Goal: Ask a question

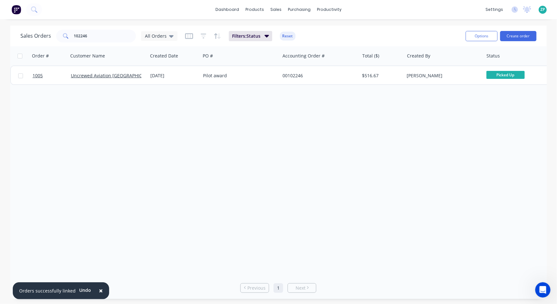
scroll to position [264, 0]
click at [528, 9] on icon at bounding box center [527, 8] width 6 height 5
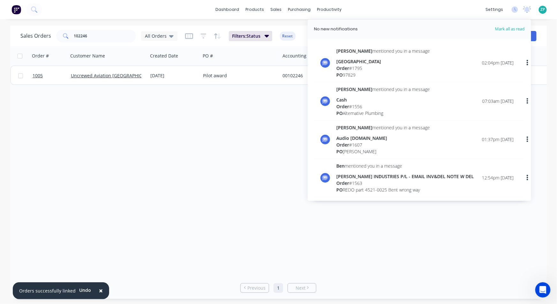
click at [430, 5] on div "dashboard products sales purchasing productivity dashboard products Product Cat…" at bounding box center [278, 9] width 557 height 19
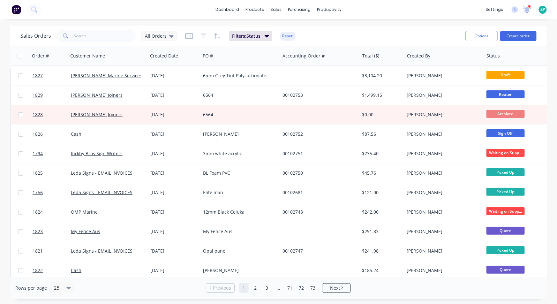
click at [527, 9] on icon at bounding box center [527, 9] width 6 height 6
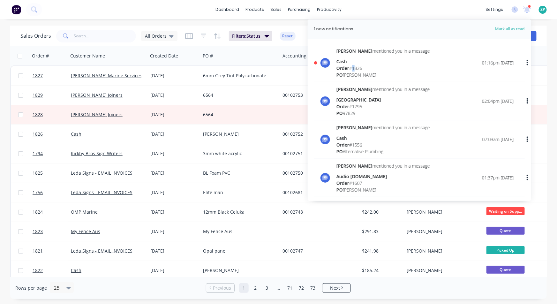
drag, startPoint x: 357, startPoint y: 67, endPoint x: 353, endPoint y: 67, distance: 3.5
click at [353, 67] on div "Order # 1826" at bounding box center [382, 68] width 93 height 7
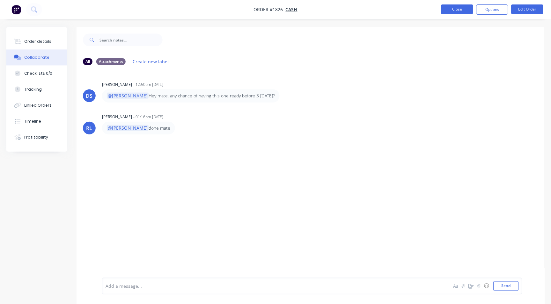
click at [461, 11] on button "Close" at bounding box center [458, 9] width 32 height 10
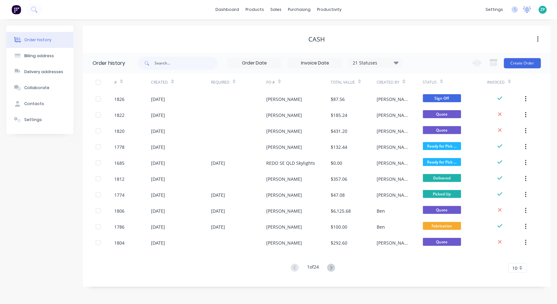
click at [528, 5] on div at bounding box center [527, 10] width 8 height 10
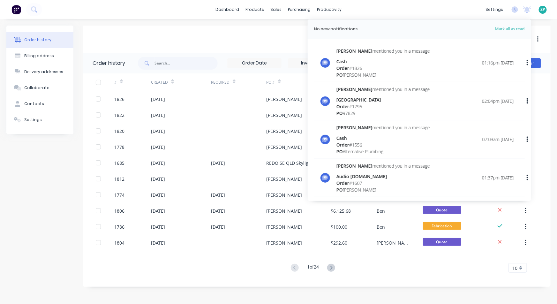
click at [355, 68] on div "Order # 1826" at bounding box center [382, 68] width 93 height 7
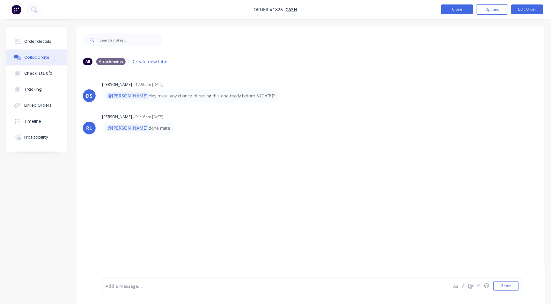
click at [462, 8] on button "Close" at bounding box center [458, 9] width 32 height 10
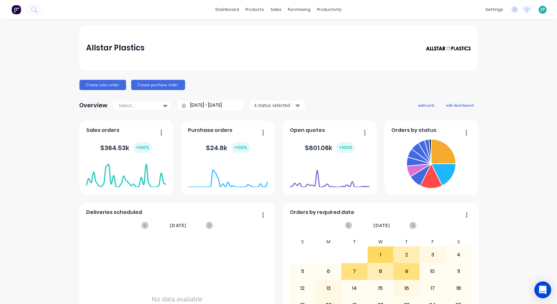
click at [538, 290] on div "Open Intercom Messenger" at bounding box center [543, 289] width 17 height 17
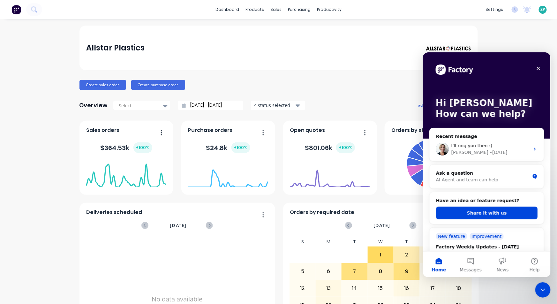
click at [464, 267] on span "Messages" at bounding box center [471, 269] width 22 height 4
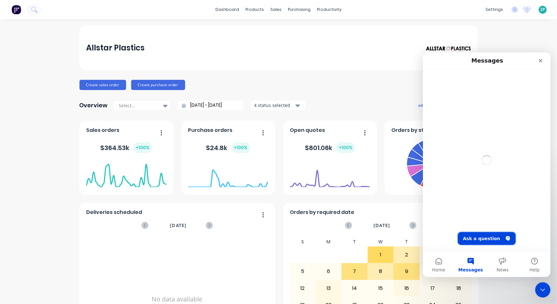
click at [496, 232] on button "Ask a question" at bounding box center [487, 238] width 58 height 13
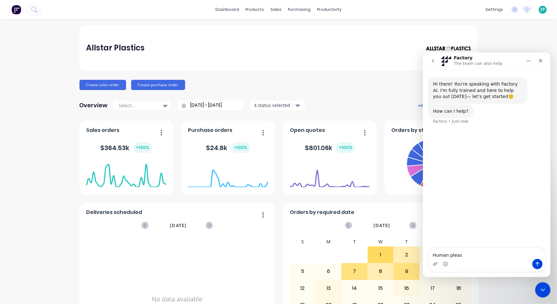
type textarea "Human please"
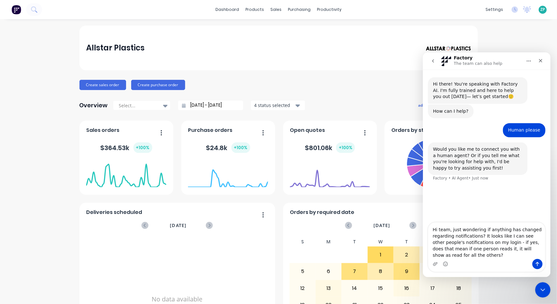
type textarea "Hi team, just wondering if anything has changed regarding notifications? It loo…"
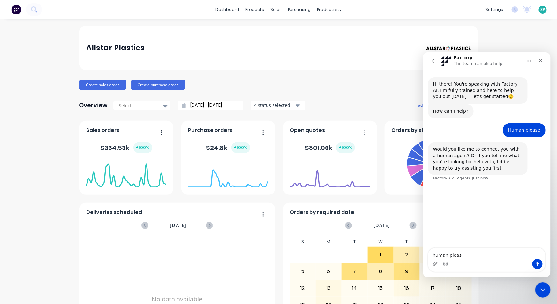
type textarea "human please"
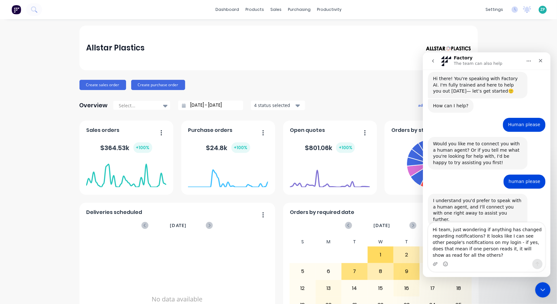
scroll to position [16, 0]
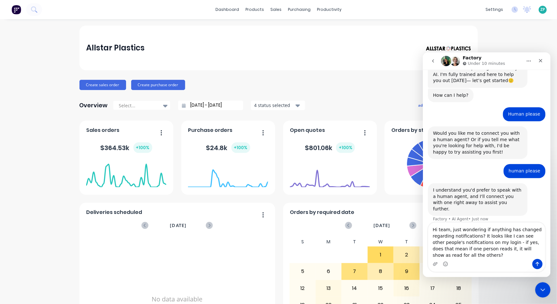
type textarea "Hi team, just wondering if anything has changed regarding notifications? It loo…"
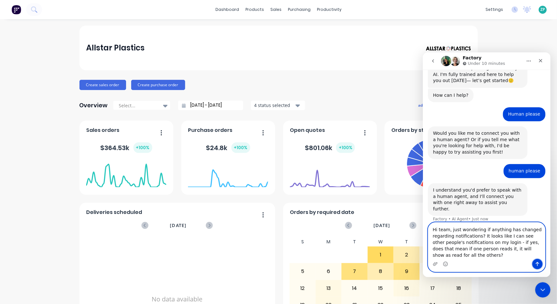
click at [536, 265] on icon "Send a message…" at bounding box center [537, 263] width 5 height 5
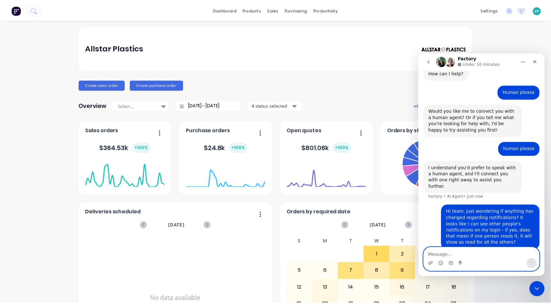
scroll to position [41, 0]
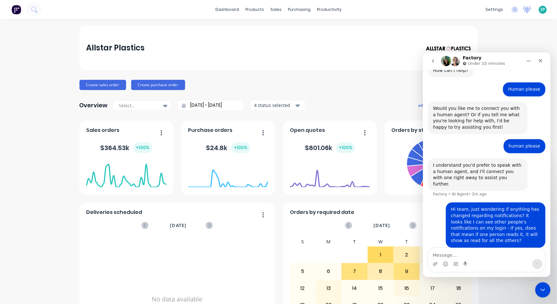
click at [524, 10] on icon at bounding box center [527, 8] width 6 height 5
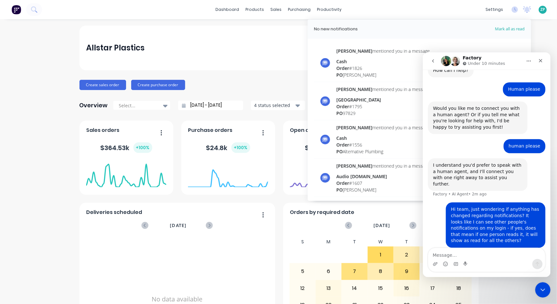
click at [373, 61] on div "Cash" at bounding box center [382, 61] width 93 height 7
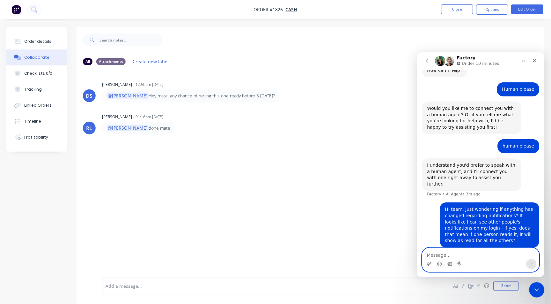
click at [434, 256] on textarea "Message…" at bounding box center [481, 253] width 117 height 11
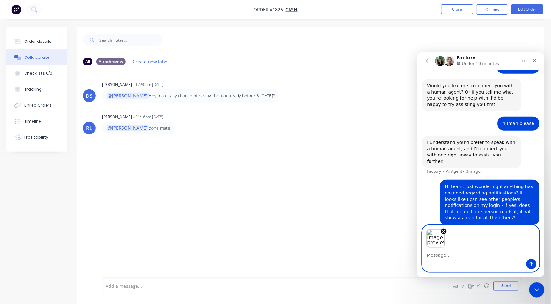
scroll to position [64, 0]
click at [529, 263] on icon "Send a message…" at bounding box center [531, 263] width 5 height 5
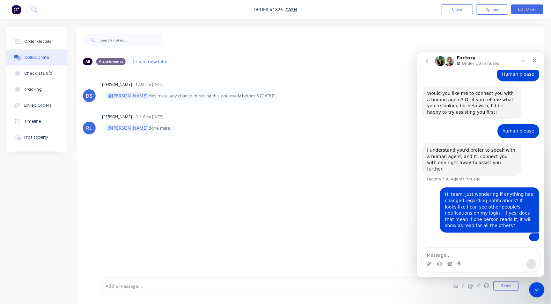
scroll to position [117, 0]
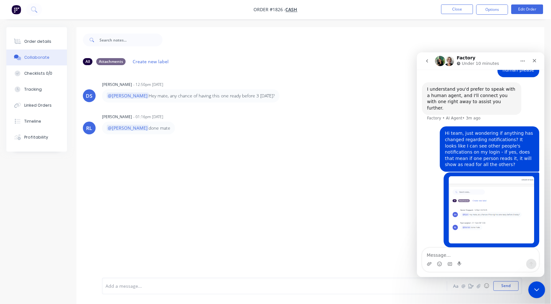
click at [530, 291] on div "Close Intercom Messenger" at bounding box center [535, 288] width 15 height 15
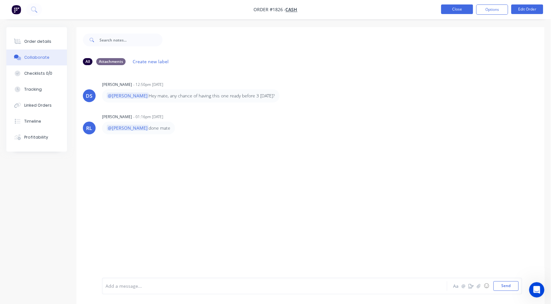
click at [458, 6] on button "Close" at bounding box center [458, 9] width 32 height 10
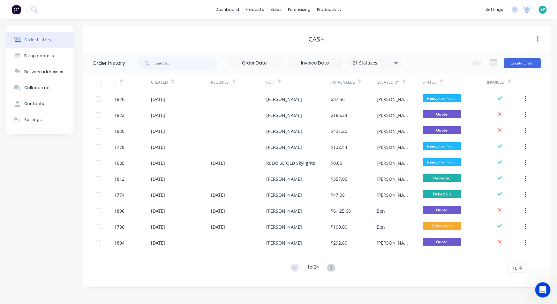
click at [526, 11] on icon at bounding box center [527, 8] width 6 height 5
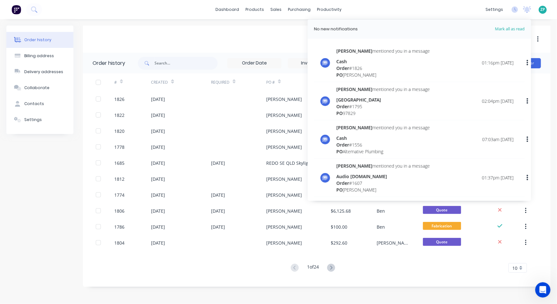
click at [352, 106] on div "Order # 1795" at bounding box center [382, 106] width 93 height 7
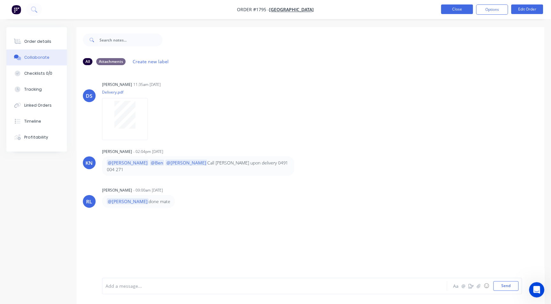
click at [455, 12] on button "Close" at bounding box center [458, 9] width 32 height 10
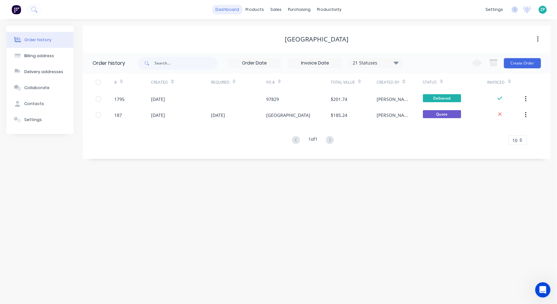
click at [233, 5] on link "dashboard" at bounding box center [227, 10] width 30 height 10
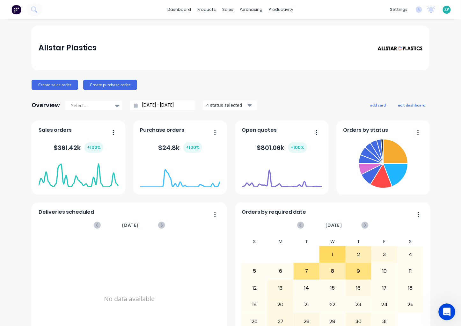
click at [447, 303] on div "Open Intercom Messenger" at bounding box center [446, 311] width 21 height 21
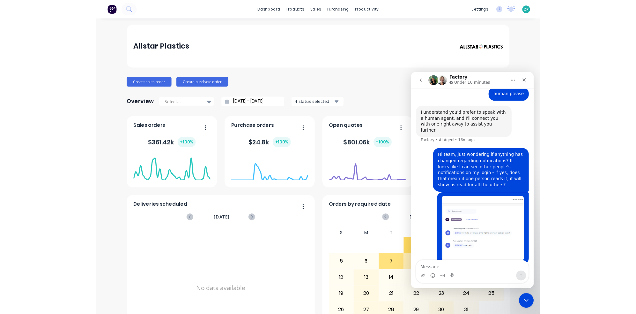
scroll to position [117, 0]
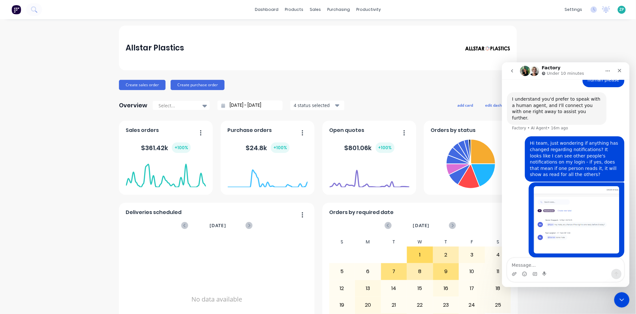
click at [510, 72] on button "go back" at bounding box center [512, 70] width 12 height 12
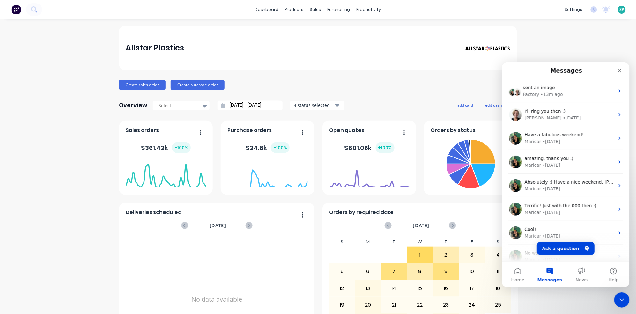
scroll to position [0, 0]
click at [557, 248] on button "Ask a question" at bounding box center [566, 248] width 58 height 13
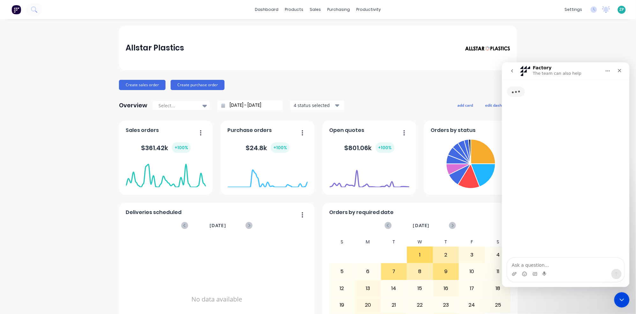
click at [534, 263] on textarea "Ask a question…" at bounding box center [565, 263] width 117 height 11
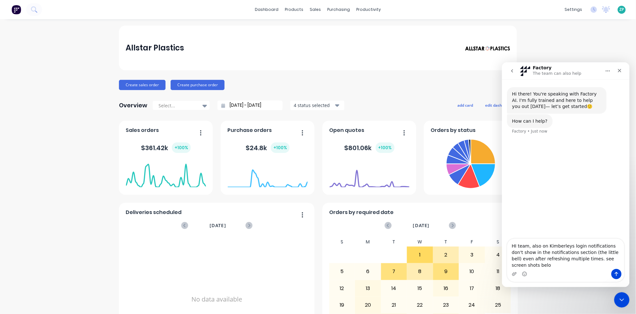
type textarea "HI team, also on Kimberleys login notifications don't show in the notifications…"
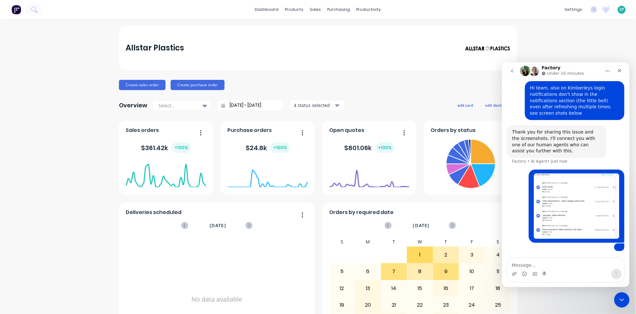
scroll to position [101, 0]
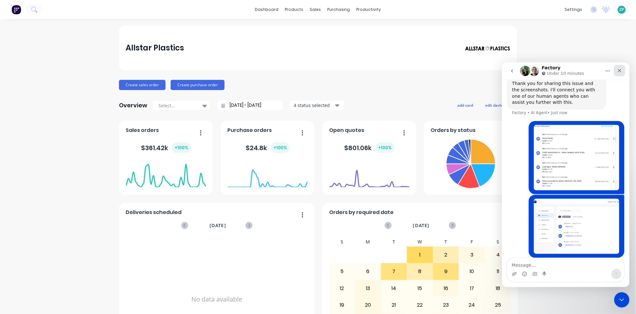
click at [557, 68] on icon "Close" at bounding box center [619, 70] width 5 height 5
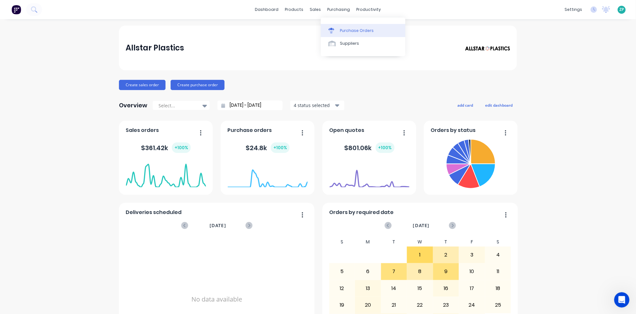
click at [340, 30] on div "Purchase Orders" at bounding box center [357, 31] width 34 height 6
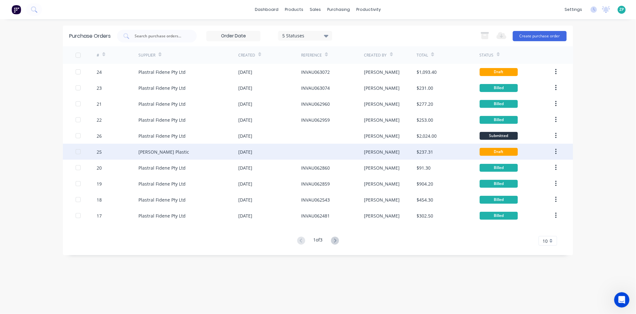
click at [242, 150] on div "[DATE]" at bounding box center [245, 151] width 14 height 7
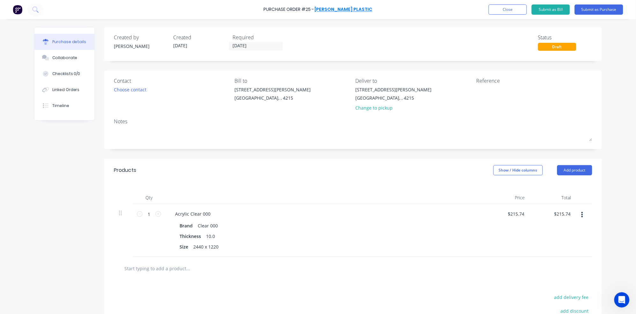
click at [334, 10] on link "Mulford Plastic" at bounding box center [344, 9] width 58 height 6
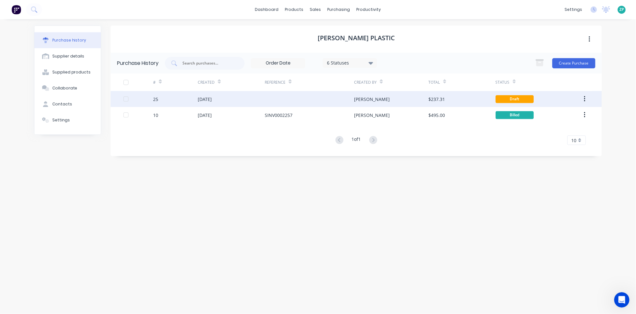
click at [557, 98] on button "button" at bounding box center [585, 98] width 15 height 11
click at [212, 101] on div "[DATE]" at bounding box center [205, 99] width 14 height 7
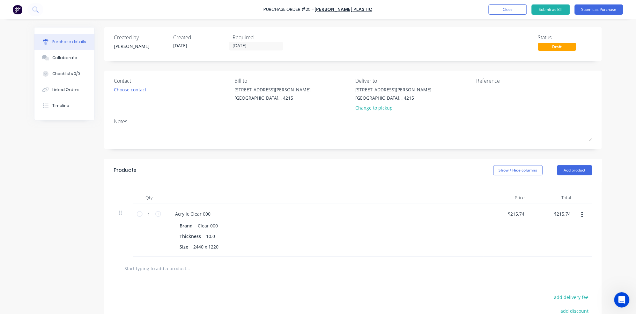
click at [512, 15] on div "Purchase Order #25 - Mulford Plastic Add product Close Submit as Bill Submit as…" at bounding box center [318, 9] width 636 height 19
click at [513, 10] on button "Close" at bounding box center [508, 9] width 38 height 10
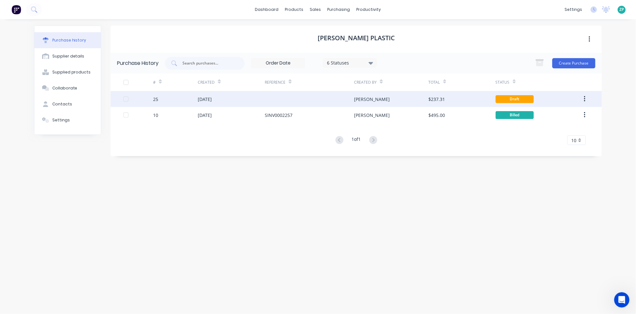
click at [557, 100] on button "button" at bounding box center [585, 98] width 15 height 11
click at [550, 117] on div "Archive" at bounding box center [562, 115] width 49 height 9
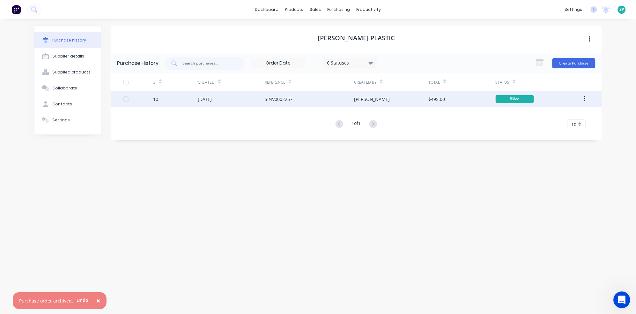
click at [557, 299] on icon "Open Intercom Messenger" at bounding box center [621, 299] width 11 height 11
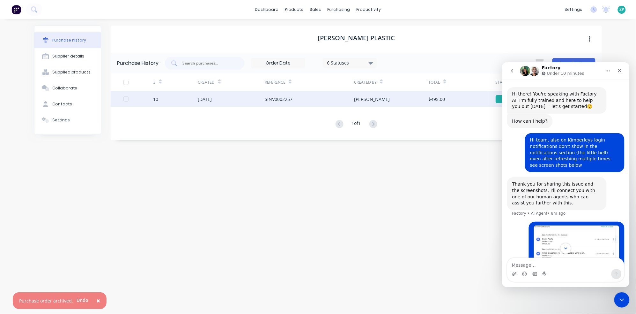
click at [512, 71] on icon "go back" at bounding box center [512, 70] width 2 height 3
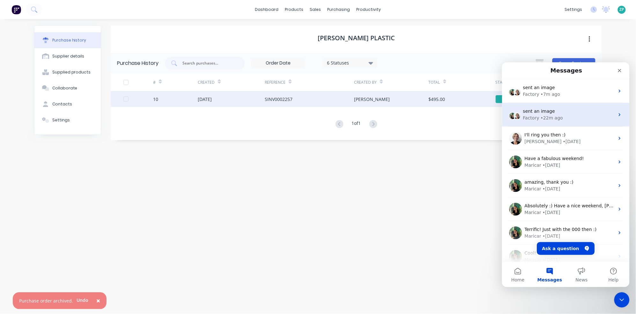
click at [550, 115] on div "• 22m ago" at bounding box center [552, 117] width 22 height 7
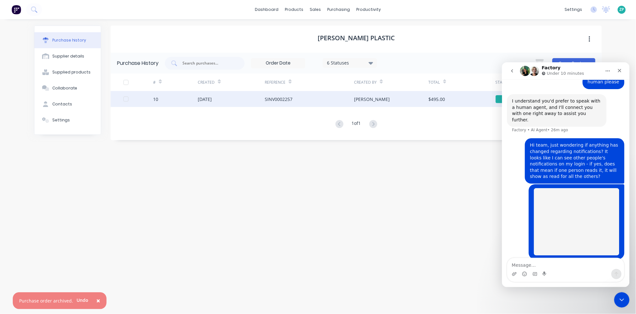
scroll to position [117, 0]
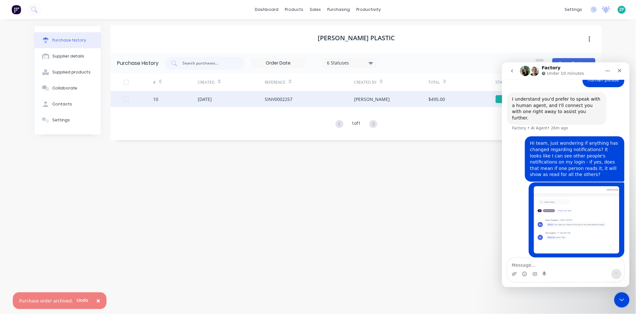
click at [557, 8] on icon at bounding box center [607, 8] width 6 height 5
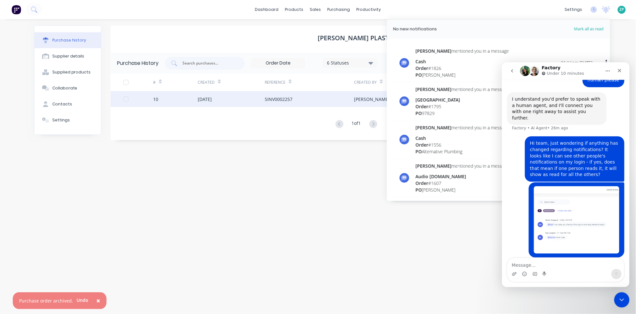
click at [426, 66] on span "Order" at bounding box center [422, 68] width 13 height 6
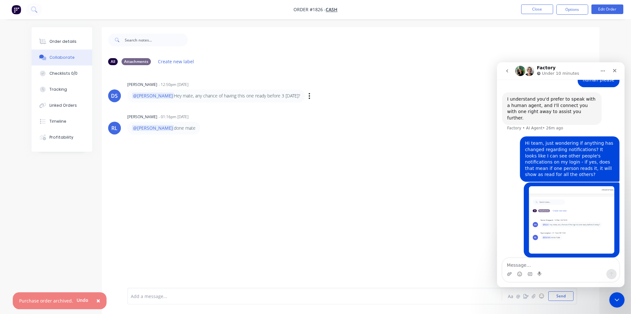
click at [323, 101] on div "@Ryan Hey mate, any chance of having this one ready before 3 today? Labels Edit…" at bounding box center [226, 95] width 199 height 13
click at [535, 8] on button "Close" at bounding box center [537, 9] width 32 height 10
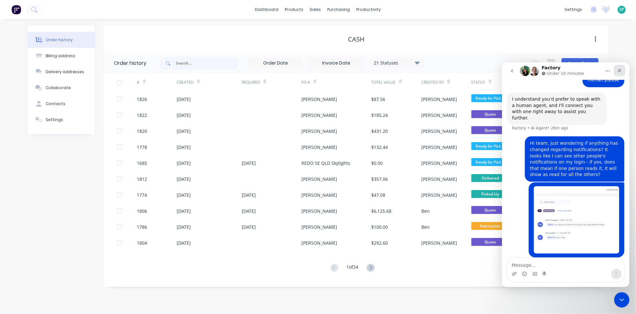
drag, startPoint x: 620, startPoint y: 67, endPoint x: 1096, endPoint y: 86, distance: 475.8
click at [557, 68] on icon "Close" at bounding box center [619, 70] width 5 height 5
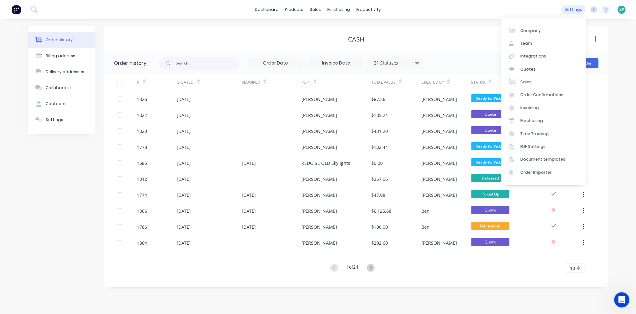
click at [557, 11] on div "settings" at bounding box center [574, 10] width 24 height 10
click at [530, 43] on div "Team" at bounding box center [527, 44] width 12 height 6
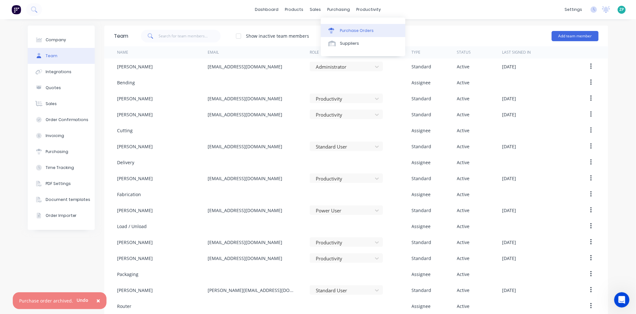
click at [345, 28] on div "Purchase Orders" at bounding box center [357, 31] width 34 height 6
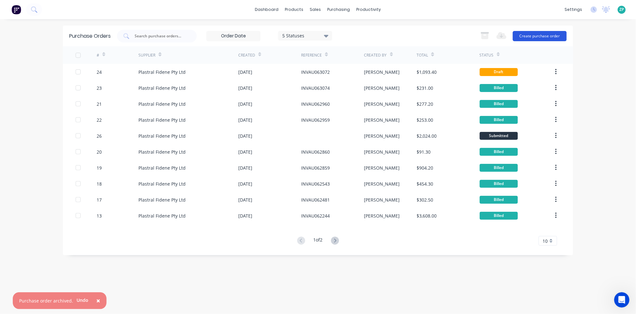
click at [531, 34] on button "Create purchase order" at bounding box center [540, 36] width 54 height 10
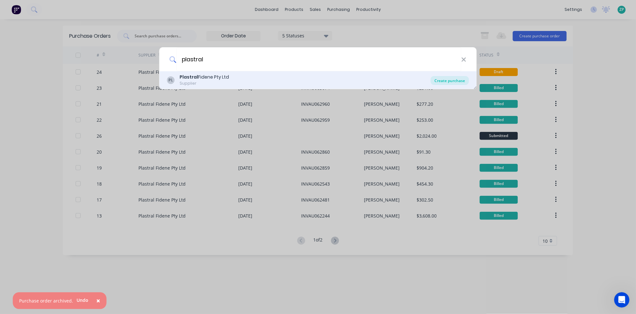
type input "plastral"
click at [451, 79] on div "Create purchase" at bounding box center [450, 80] width 38 height 9
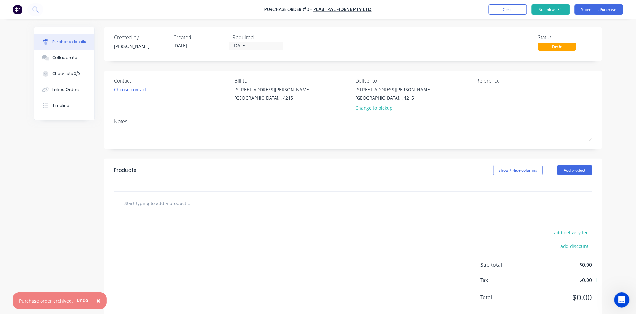
click at [145, 204] on input "text" at bounding box center [188, 203] width 128 height 13
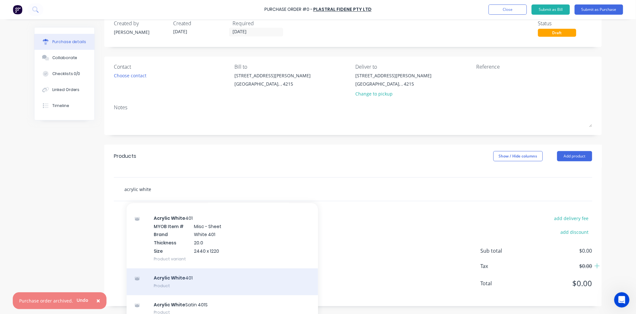
scroll to position [21, 0]
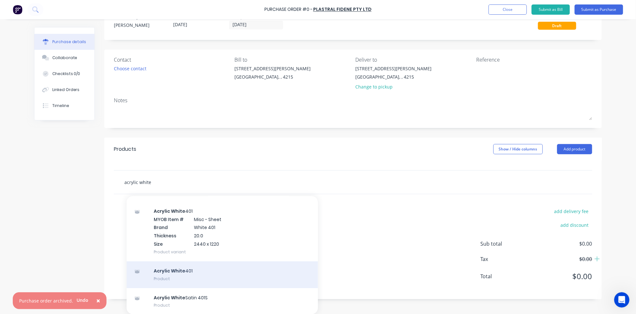
type input "acrylic white"
click at [194, 268] on div "Acrylic White 401 Product" at bounding box center [222, 274] width 191 height 27
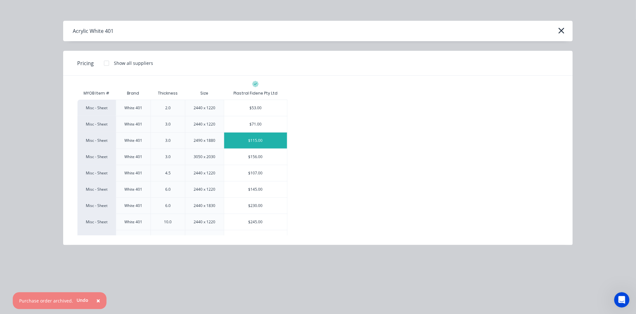
click at [263, 141] on div "$115.00" at bounding box center [255, 140] width 63 height 16
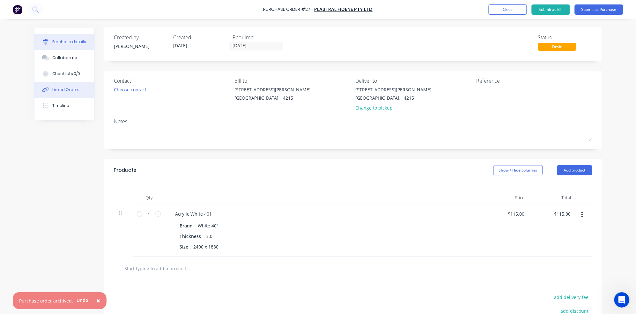
click at [72, 89] on div "Linked Orders" at bounding box center [65, 90] width 27 height 6
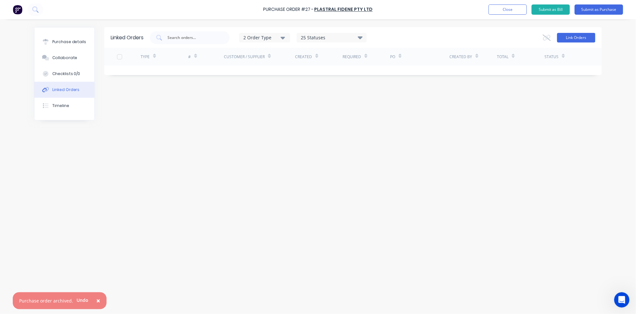
click at [557, 36] on button "Link Orders" at bounding box center [576, 38] width 38 height 10
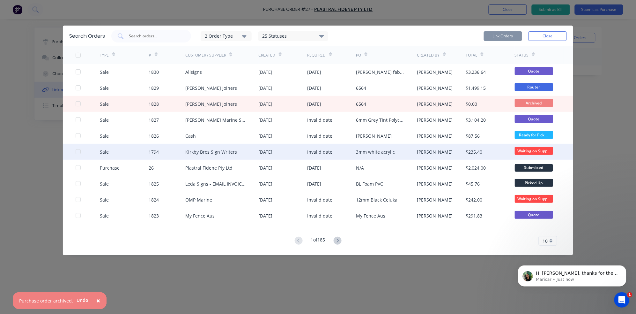
click at [80, 152] on div at bounding box center [78, 151] width 13 height 13
click at [511, 37] on button "Link Orders" at bounding box center [503, 36] width 38 height 10
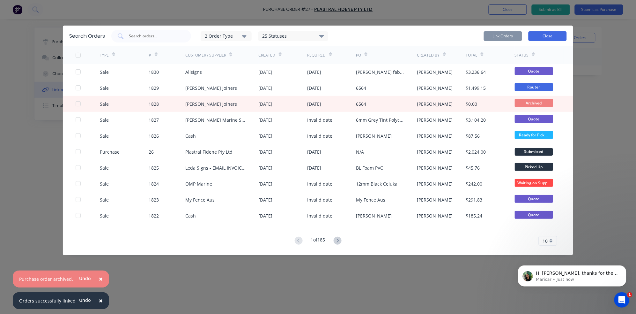
click at [549, 37] on button "Close" at bounding box center [548, 36] width 38 height 10
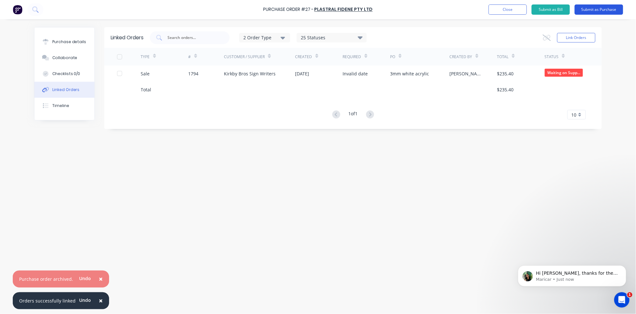
click at [557, 8] on button "Submit as Purchase" at bounding box center [599, 9] width 49 height 10
click at [77, 41] on div "Purchase details" at bounding box center [69, 42] width 34 height 6
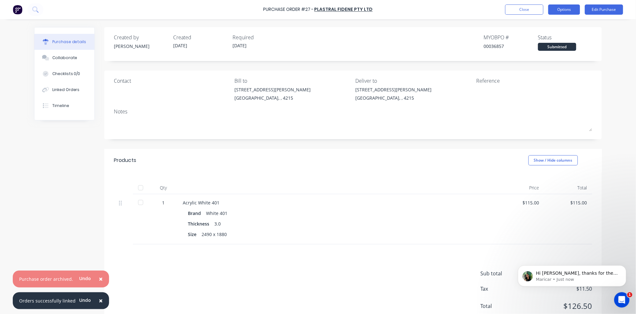
click at [557, 8] on button "Options" at bounding box center [565, 9] width 32 height 10
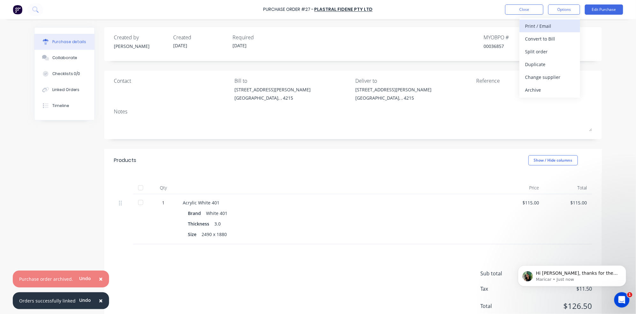
click at [538, 26] on div "Print / Email" at bounding box center [550, 25] width 49 height 9
click at [534, 35] on div "With pricing" at bounding box center [550, 38] width 49 height 9
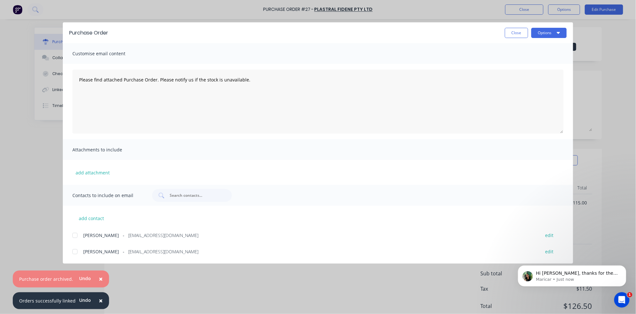
drag, startPoint x: 76, startPoint y: 235, endPoint x: 79, endPoint y: 252, distance: 17.8
click at [76, 235] on div at bounding box center [75, 235] width 13 height 13
drag, startPoint x: 74, startPoint y: 249, endPoint x: 123, endPoint y: 259, distance: 49.6
click at [74, 249] on div at bounding box center [75, 251] width 13 height 13
click at [551, 31] on button "Options" at bounding box center [549, 33] width 35 height 10
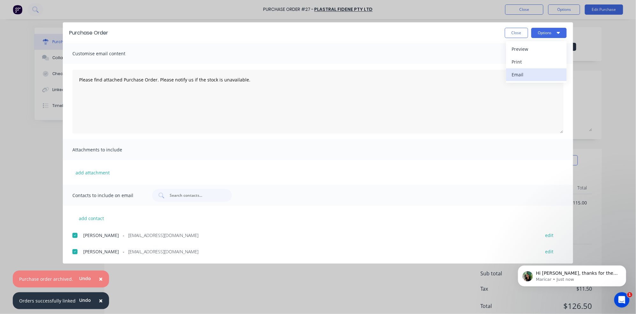
click at [523, 76] on div "Email" at bounding box center [536, 74] width 49 height 9
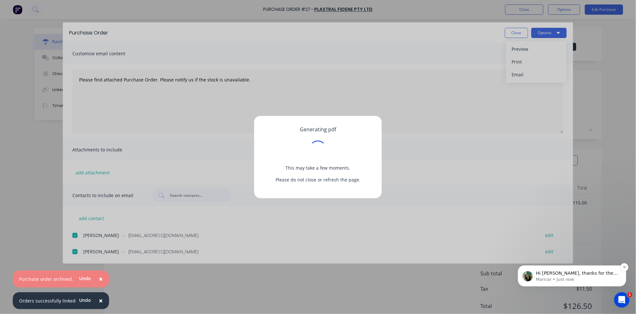
click at [557, 279] on p "Maricar • Just now" at bounding box center [577, 279] width 82 height 6
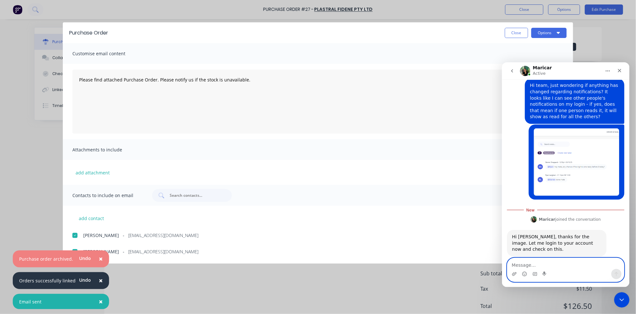
scroll to position [132, 0]
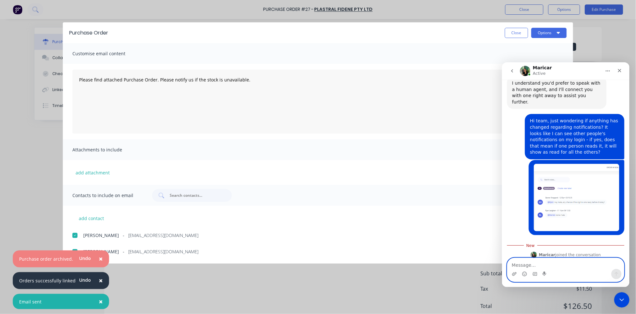
click at [520, 258] on textarea "Message…" at bounding box center [565, 263] width 117 height 11
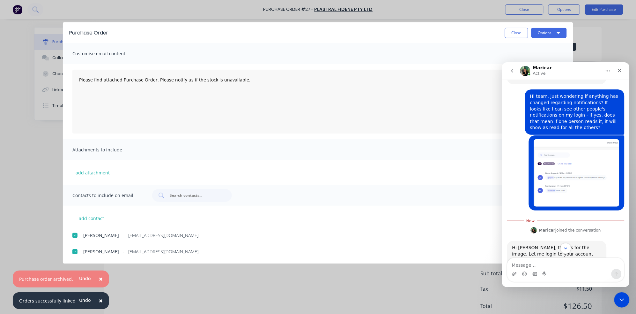
scroll to position [167, 0]
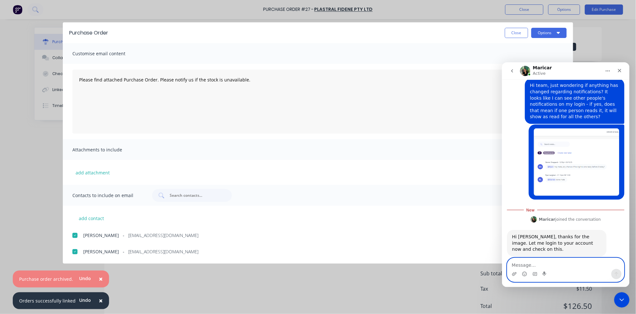
click at [516, 264] on textarea "Message…" at bounding box center [565, 263] width 117 height 11
type textarea "Thanks, Maricar :)"
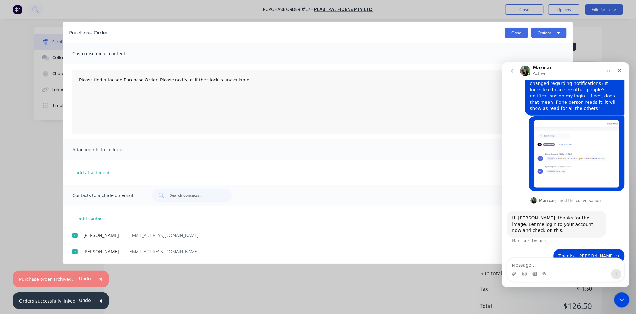
click at [512, 36] on button "Close" at bounding box center [516, 33] width 23 height 10
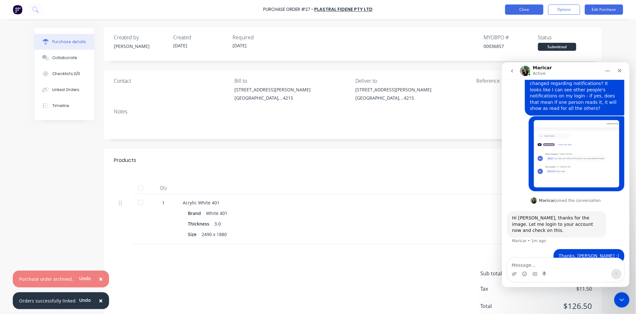
click at [519, 9] on button "Close" at bounding box center [524, 9] width 38 height 10
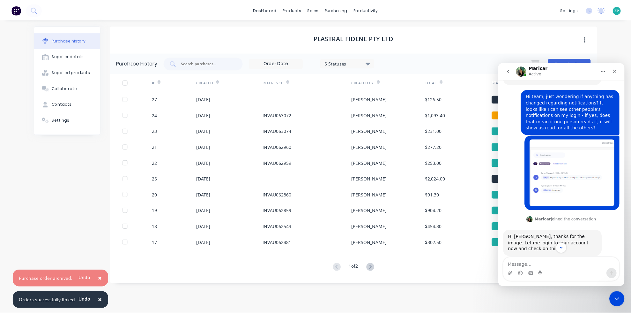
scroll to position [197, 0]
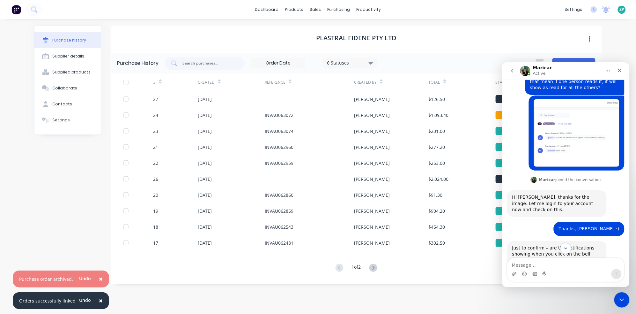
click at [557, 13] on div at bounding box center [606, 10] width 8 height 10
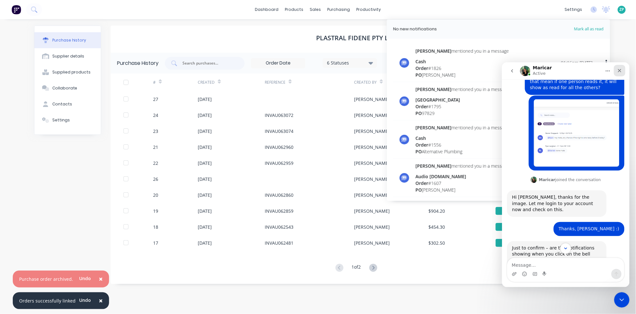
click at [557, 72] on icon "Close" at bounding box center [619, 70] width 5 height 5
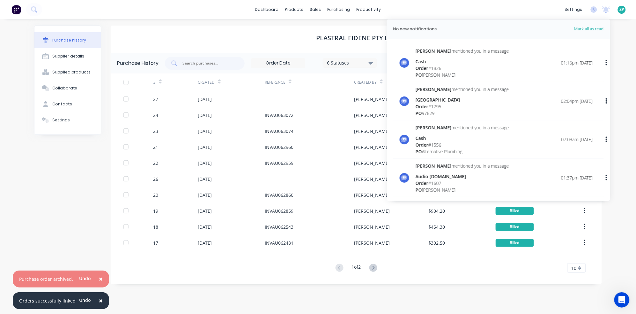
drag, startPoint x: 397, startPoint y: 39, endPoint x: 600, endPoint y: 86, distance: 207.7
click at [557, 86] on div "Kimberley mentioned you in a message Emmanuel College Order # 1795 PO 97829 02:…" at bounding box center [498, 103] width 211 height 34
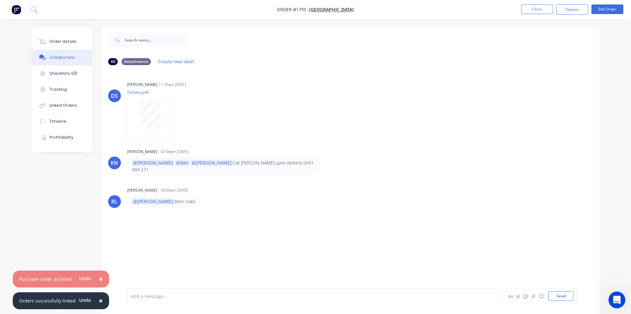
click at [557, 294] on div "Open Intercom Messenger" at bounding box center [616, 298] width 21 height 21
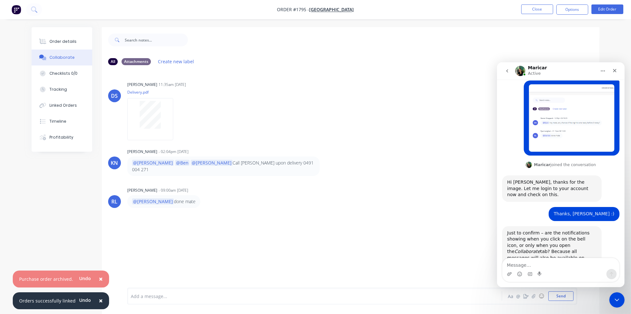
scroll to position [232, 0]
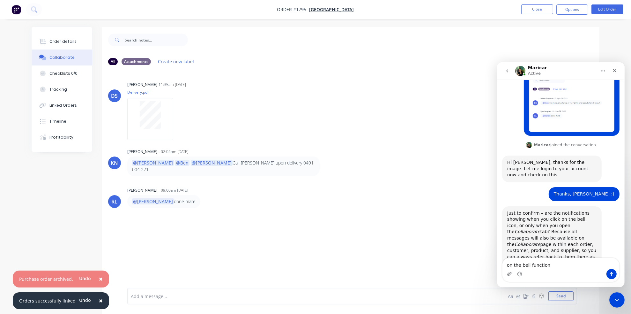
type textarea "on the bell function"
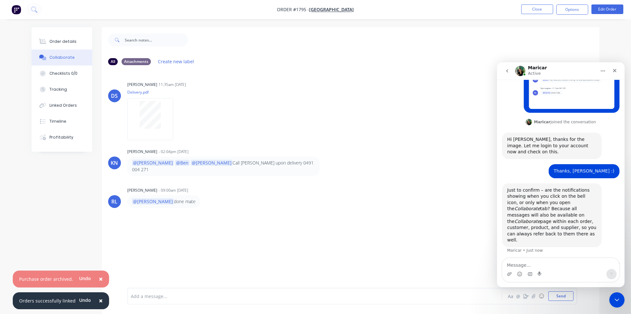
scroll to position [281, 0]
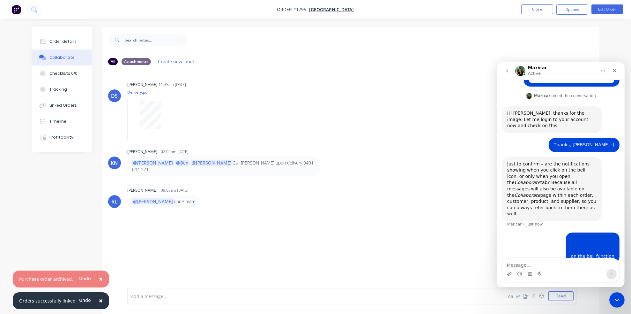
type textarea "s"
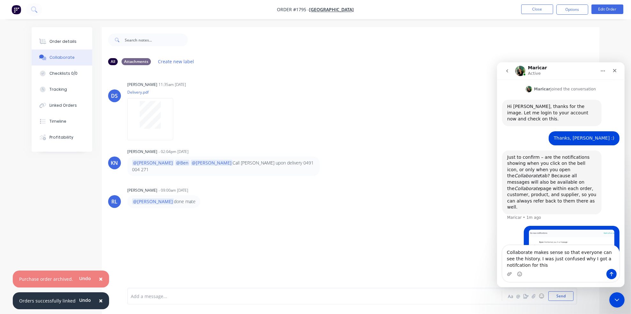
scroll to position [294, 0]
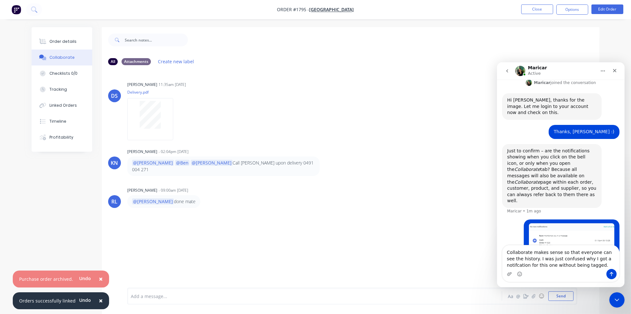
click at [557, 259] on textarea "Collaborate makes sense so that everyone can see the history. I was just confus…" at bounding box center [560, 257] width 117 height 24
type textarea "Collaborate makes sense so that everyone can see the history. I was just confus…"
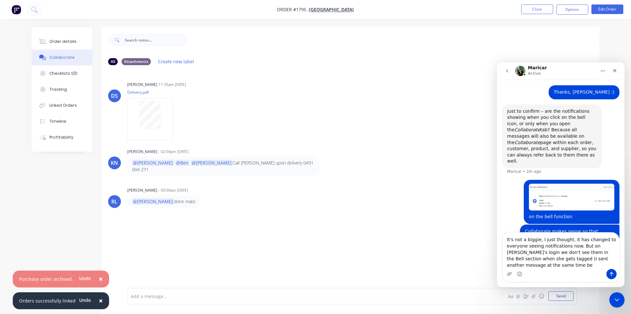
scroll to position [340, 0]
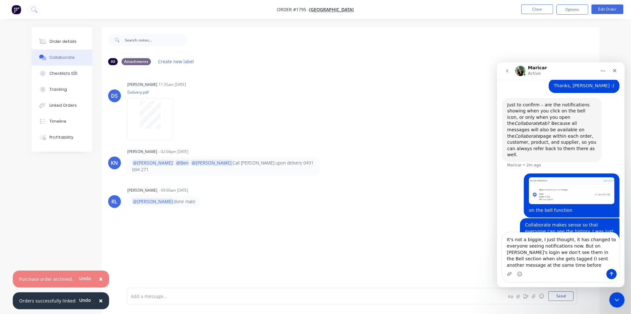
type textarea "It's not a biggie, I just thought, it has changed to everyone seeing notificati…"
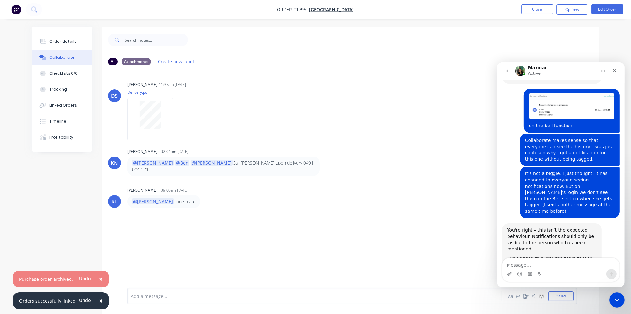
scroll to position [420, 0]
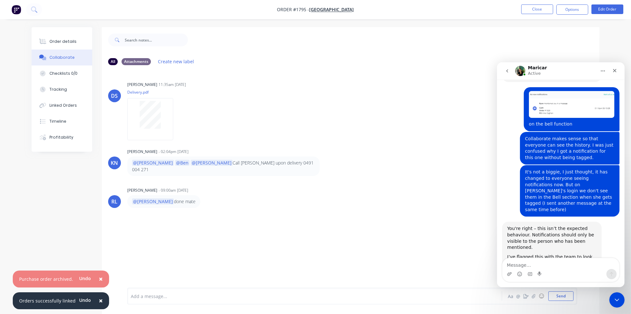
click at [529, 261] on textarea "Message…" at bounding box center [560, 263] width 117 height 11
type textarea "no worries :)"
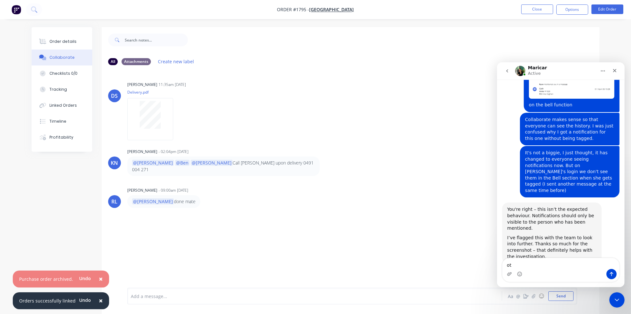
type textarea "o"
type textarea "i"
click at [59, 123] on div "Timeline" at bounding box center [57, 121] width 17 height 6
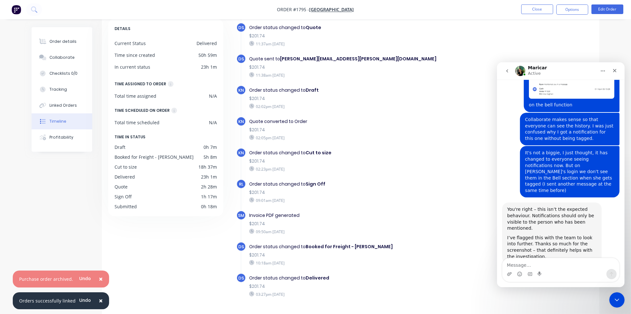
scroll to position [48, 0]
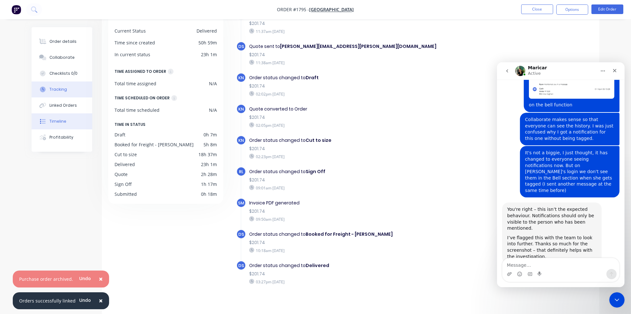
click at [61, 86] on div "Tracking" at bounding box center [58, 89] width 18 height 6
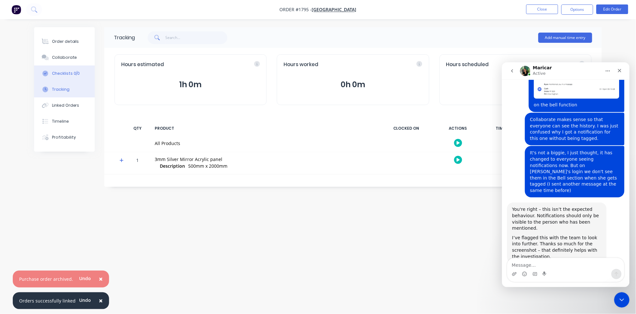
click at [63, 74] on div "Checklists 0/0" at bounding box center [66, 74] width 28 height 6
type textarea "x"
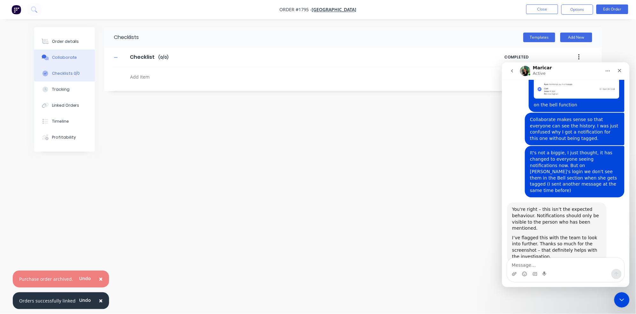
click at [62, 56] on div "Collaborate" at bounding box center [64, 58] width 25 height 6
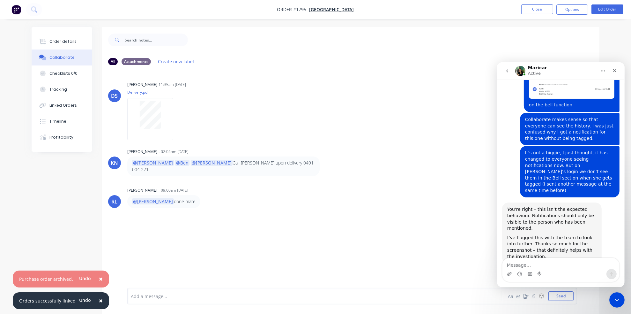
click at [508, 71] on icon "go back" at bounding box center [507, 70] width 5 height 5
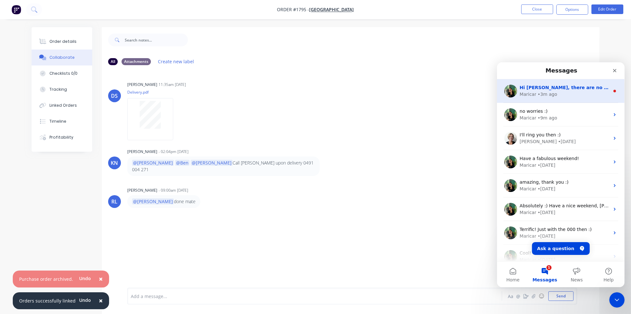
click at [548, 93] on div "• 3m ago" at bounding box center [546, 94] width 19 height 7
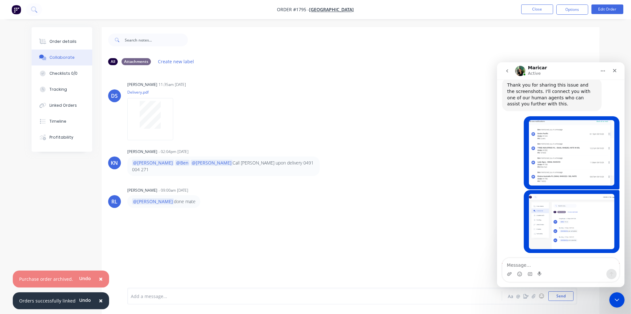
scroll to position [80, 0]
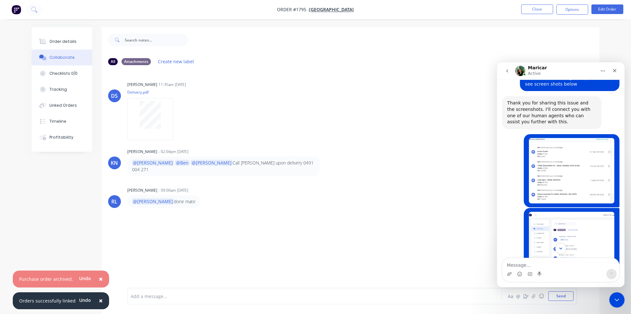
click at [557, 165] on img "Zandra says…" at bounding box center [572, 171] width 86 height 66
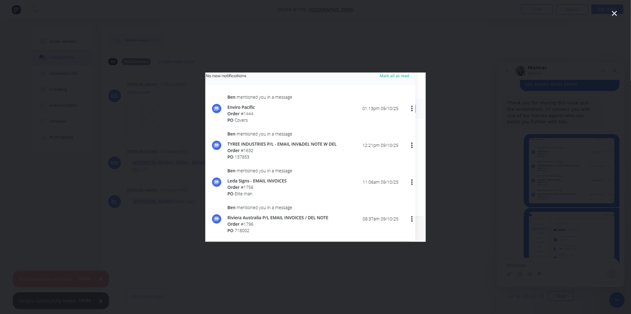
scroll to position [0, 0]
click at [557, 198] on div "Intercom messenger" at bounding box center [315, 157] width 631 height 314
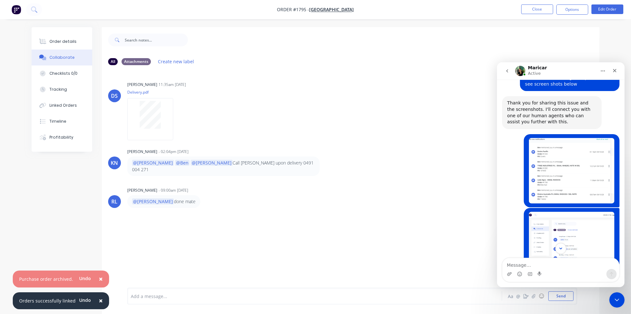
click at [553, 229] on img "Zandra says…" at bounding box center [572, 238] width 86 height 55
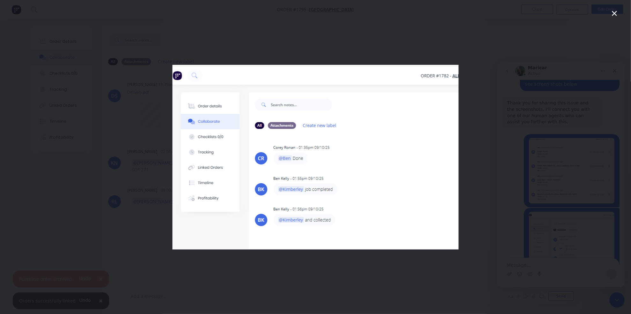
click at [544, 252] on div "Intercom messenger" at bounding box center [315, 157] width 631 height 314
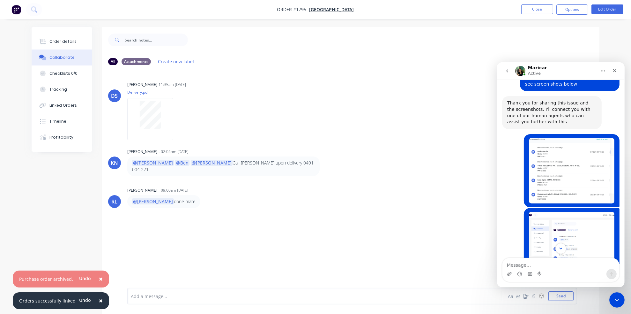
scroll to position [151, 0]
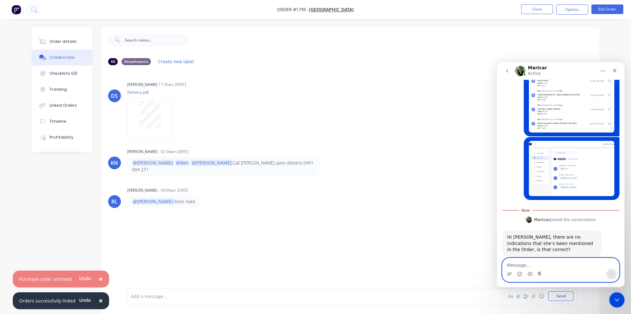
click at [520, 266] on textarea "Message…" at bounding box center [560, 263] width 117 height 11
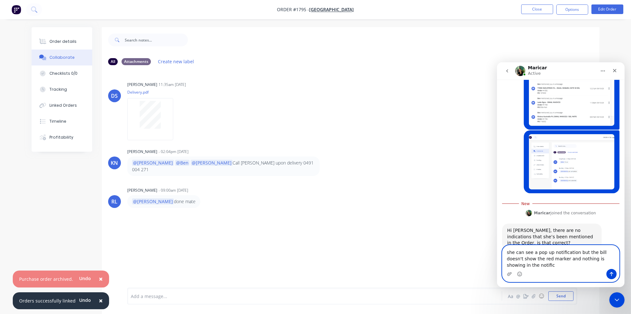
scroll to position [164, 0]
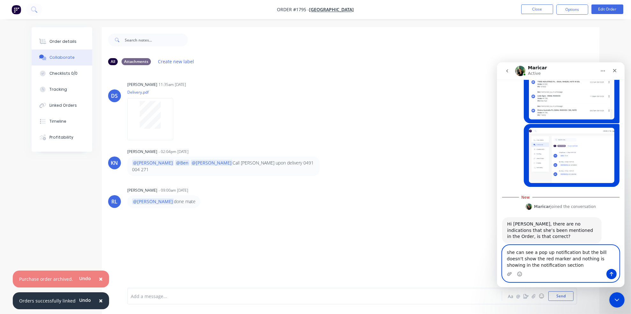
type textarea "she can see a pop up notification but the bill doesn't show the red marker and …"
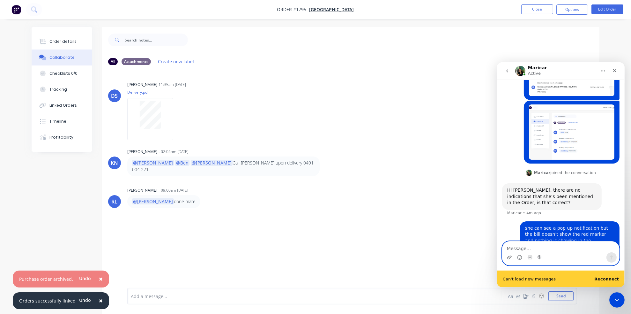
scroll to position [189, 0]
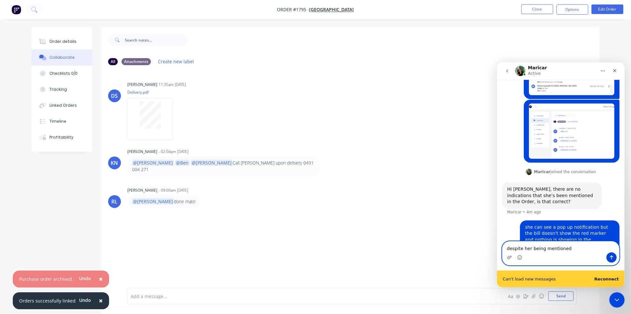
type textarea "despite her being mentioned"
click at [557, 256] on icon "Send a message…" at bounding box center [611, 256] width 5 height 5
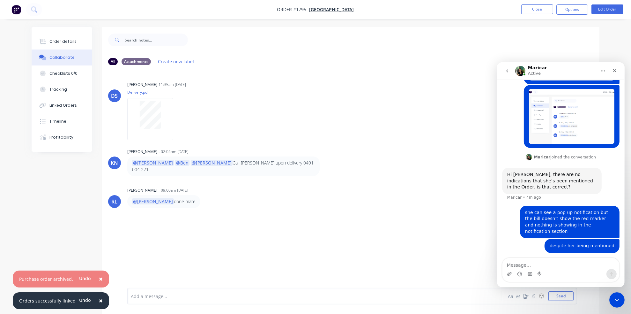
click at [557, 287] on div "Successfully reconnected" at bounding box center [561, 287] width 128 height 0
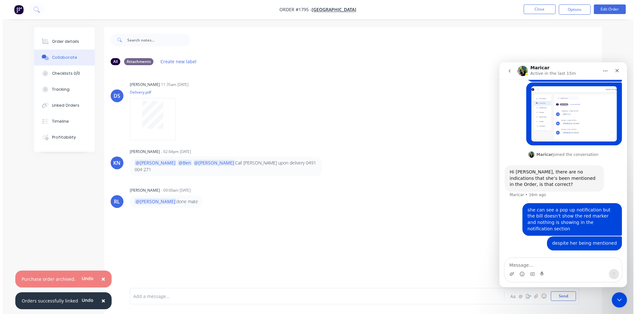
scroll to position [187, 0]
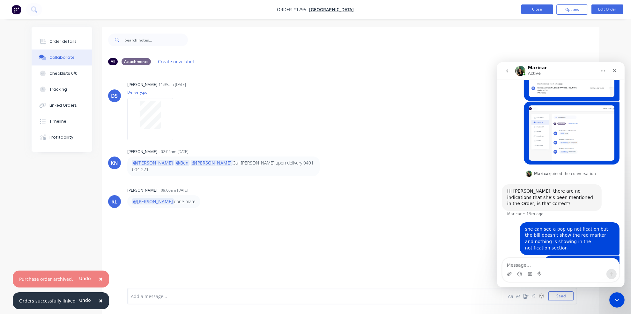
click at [543, 6] on button "Close" at bounding box center [537, 9] width 32 height 10
